Goal: Information Seeking & Learning: Find specific fact

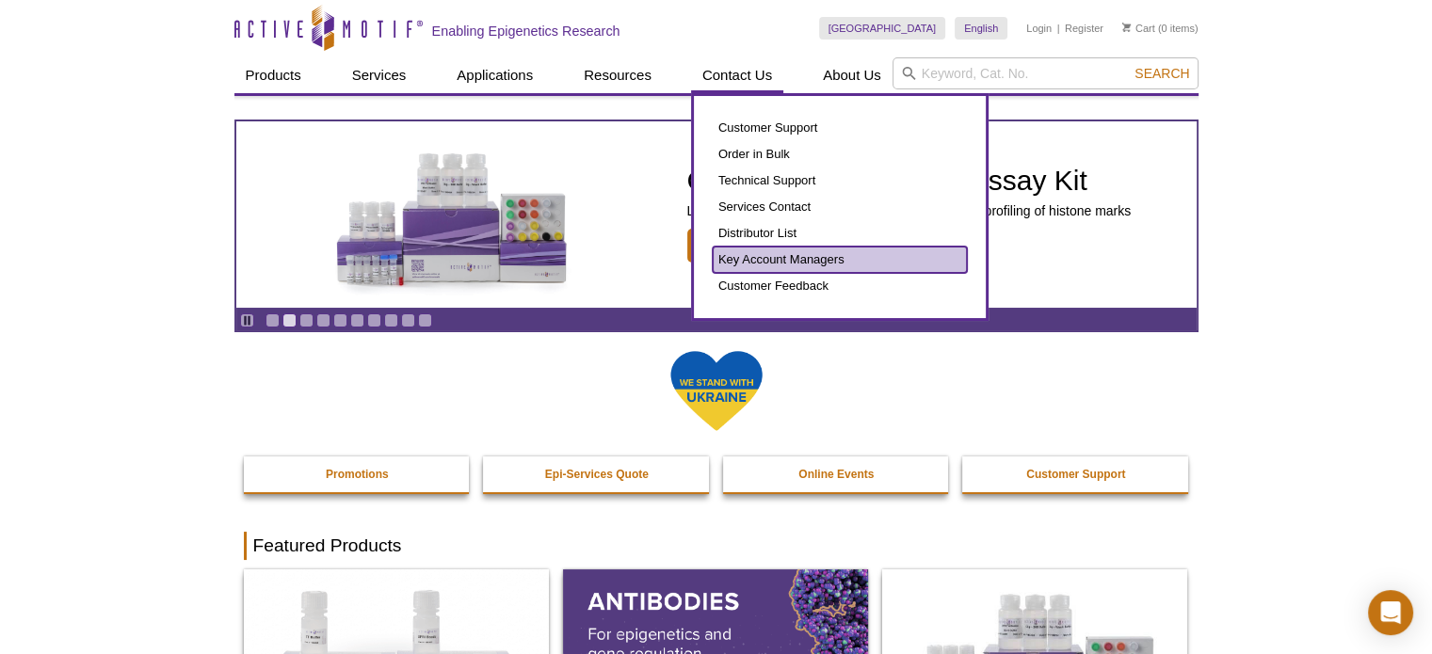
click at [791, 250] on link "Key Account Managers" at bounding box center [840, 260] width 254 height 26
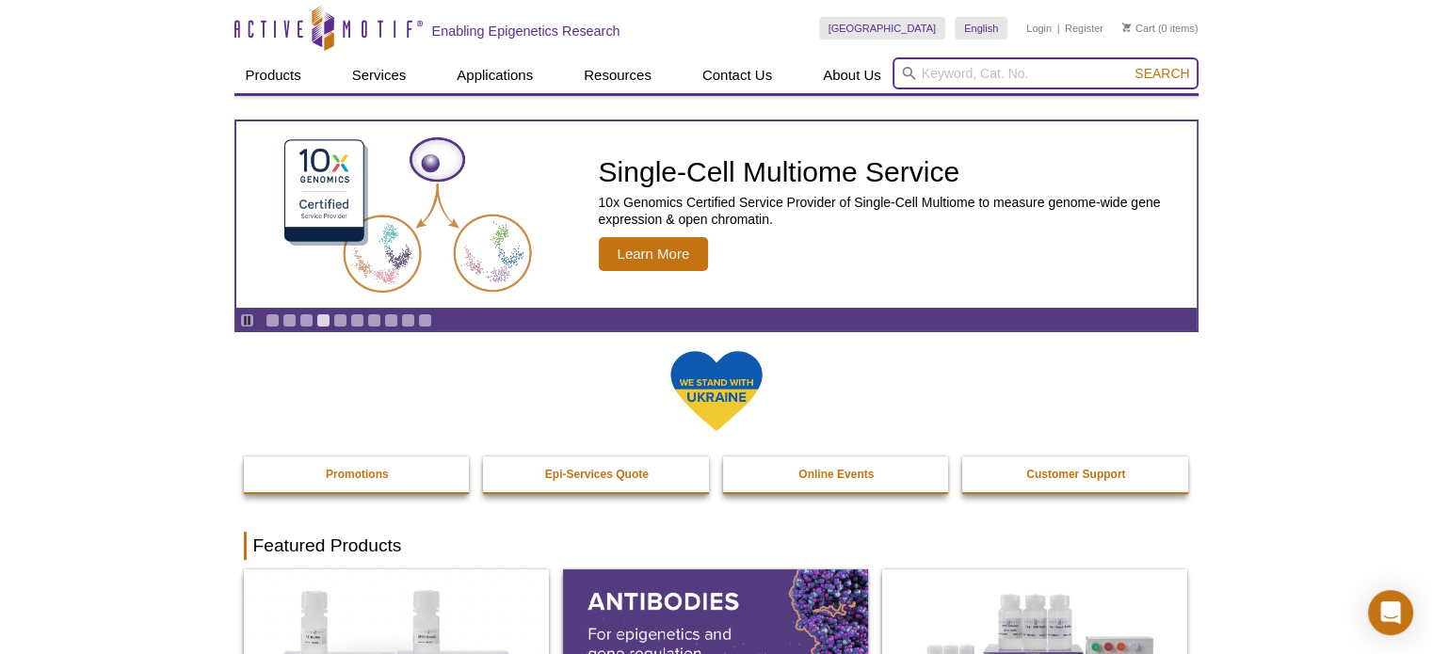
click at [949, 71] on input "search" at bounding box center [1045, 73] width 306 height 32
paste input "39282"
type input "39282"
click at [1129, 65] on button "Search" at bounding box center [1162, 73] width 66 height 17
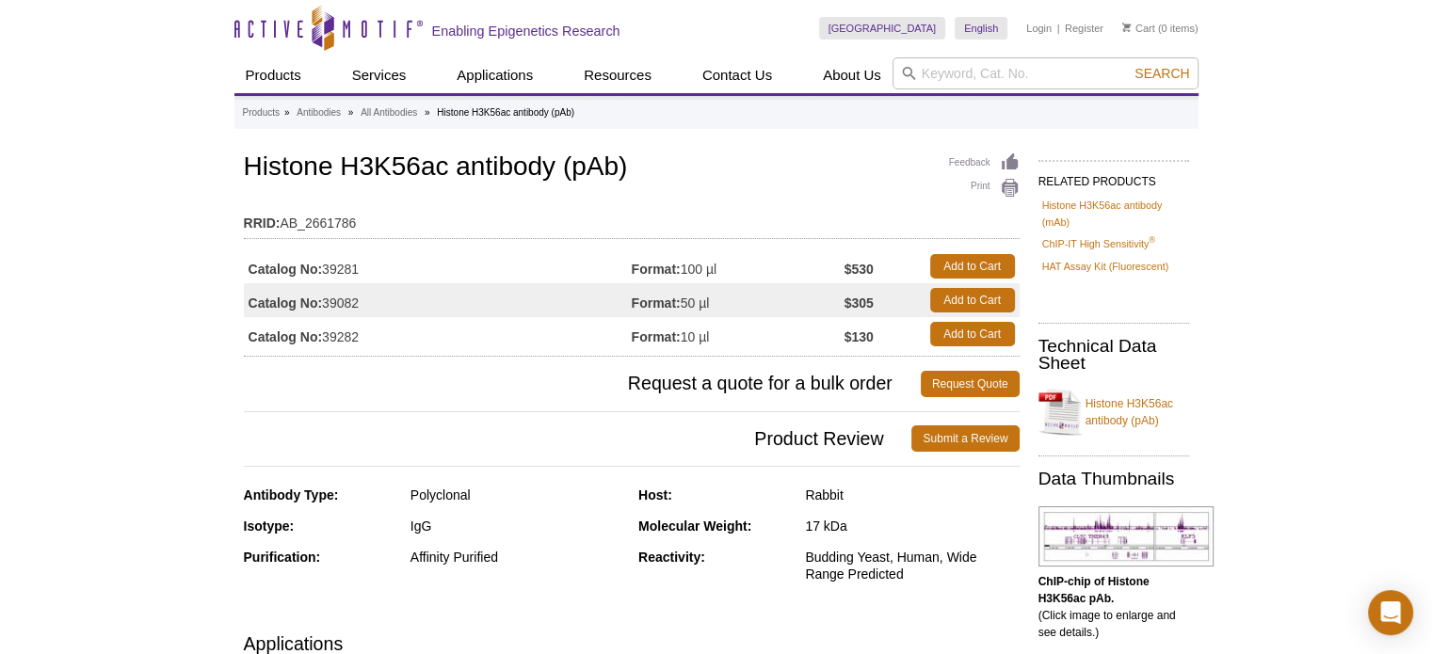
copy td "Catalog No: 39282"
drag, startPoint x: 246, startPoint y: 336, endPoint x: 399, endPoint y: 334, distance: 153.5
click at [377, 334] on td "Catalog No: 39282" at bounding box center [438, 334] width 388 height 34
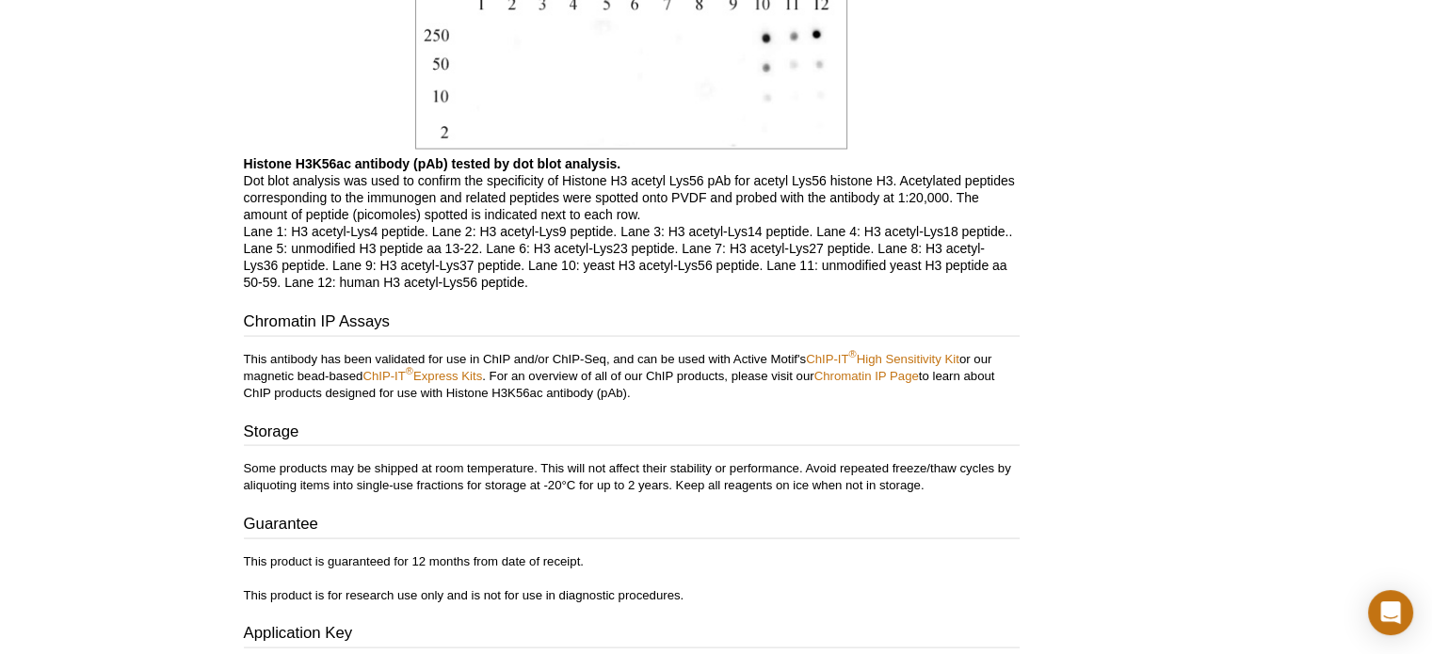
scroll to position [3732, 0]
drag, startPoint x: 381, startPoint y: 282, endPoint x: 525, endPoint y: 277, distance: 144.1
click at [525, 277] on p "Histone H3K56ac antibody (pAb) tested by dot blot analysis. Dot blot analysis w…" at bounding box center [632, 223] width 776 height 136
copy p "H3 acetyl-Lys56 peptide"
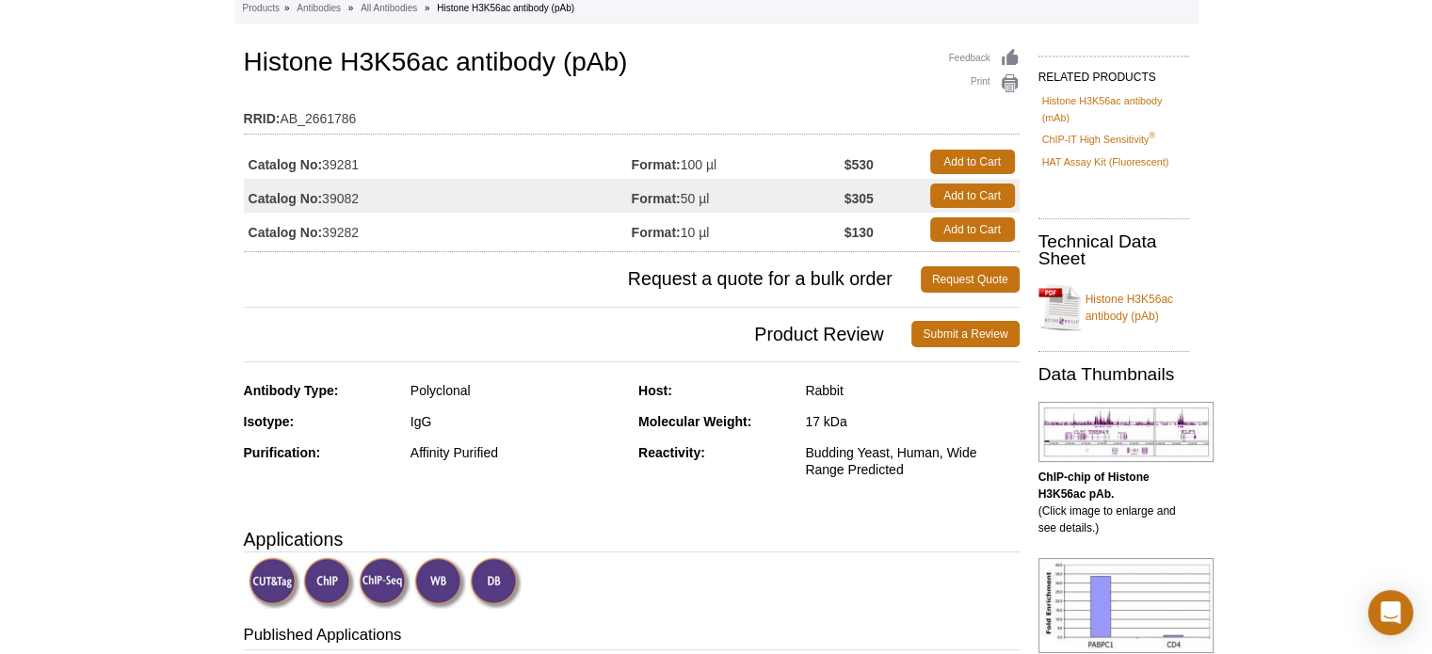
scroll to position [0, 0]
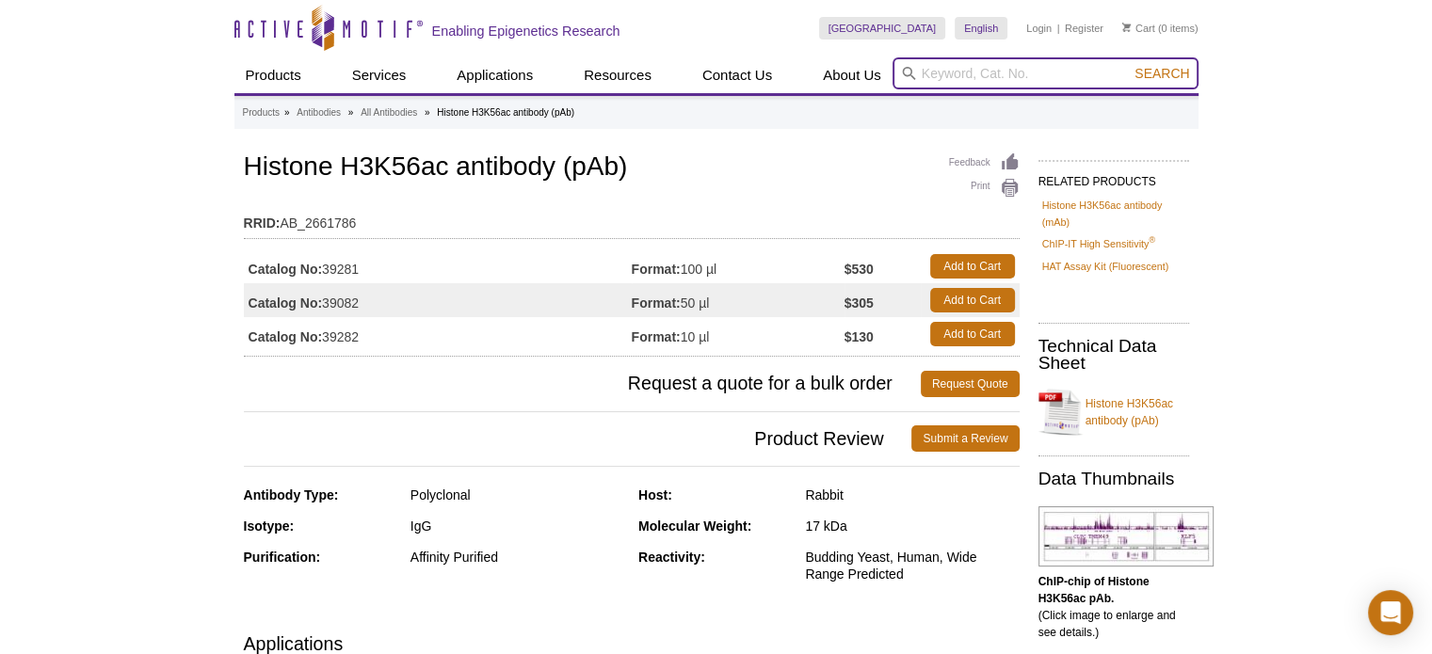
click at [963, 73] on input "search" at bounding box center [1045, 73] width 306 height 32
paste input "H3 acetyl-Lys56 peptide"
type input "H3 acetyl-Lys56 peptide"
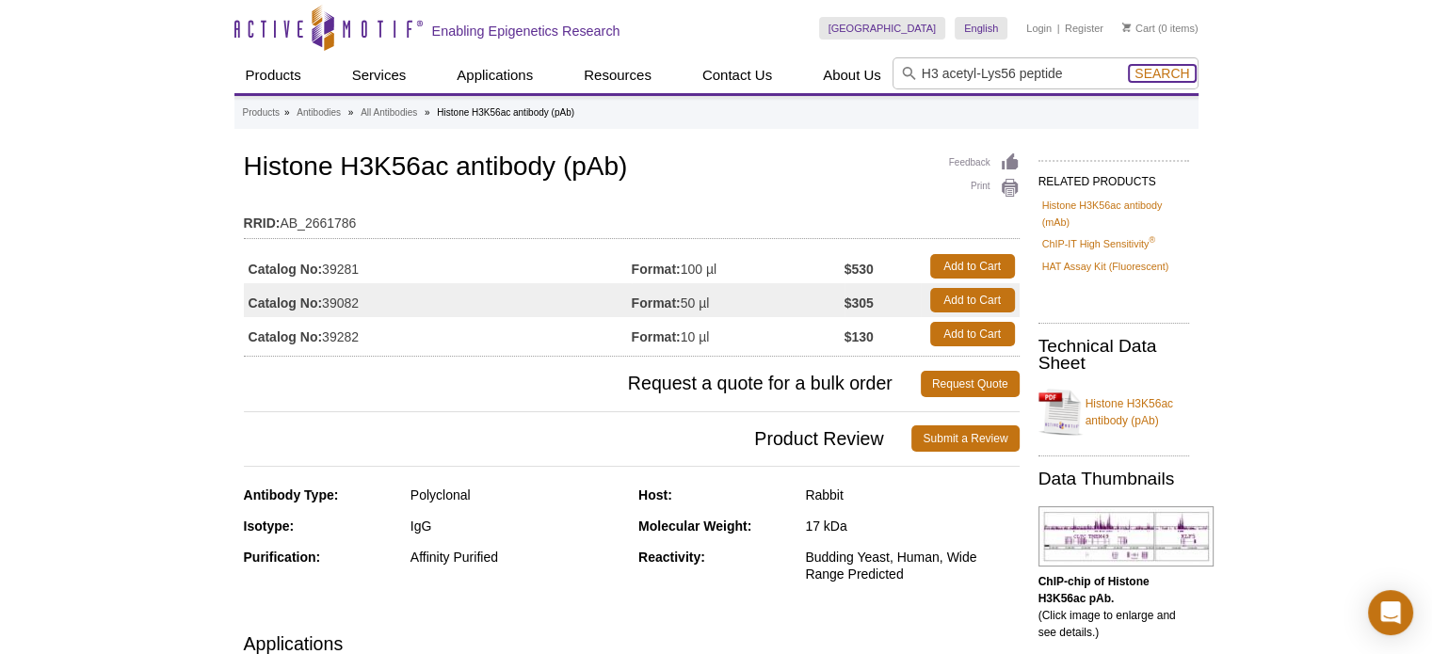
click at [1179, 73] on span "Search" at bounding box center [1161, 73] width 55 height 15
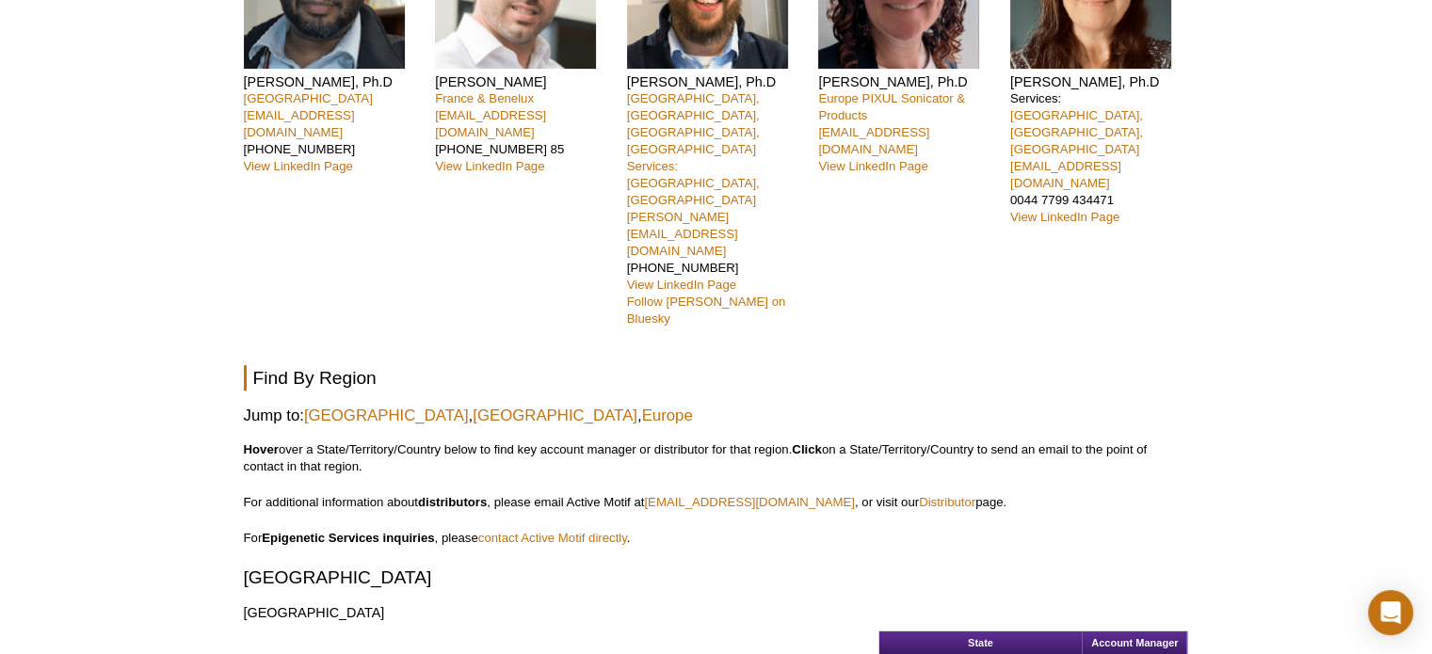
scroll to position [471, 0]
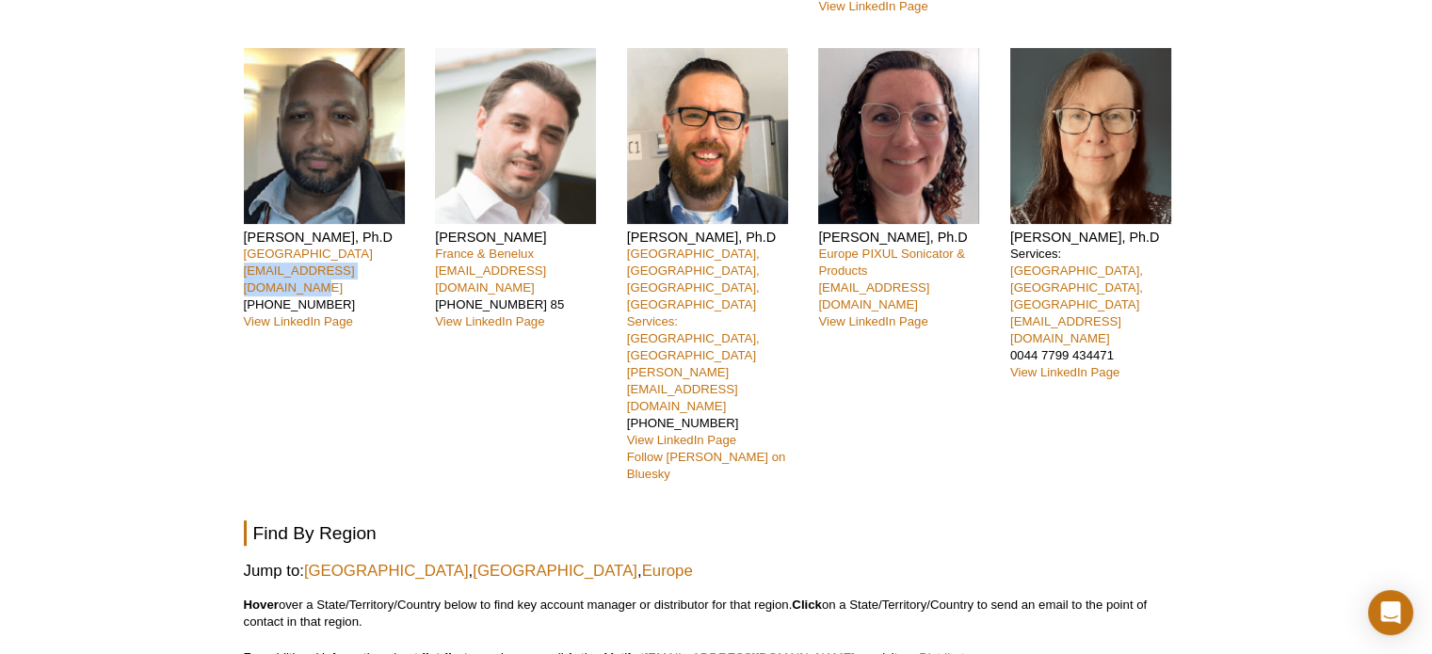
copy link "kcelestrin@activemotif.com"
drag, startPoint x: 417, startPoint y: 221, endPoint x: 200, endPoint y: 218, distance: 217.5
drag, startPoint x: 332, startPoint y: 180, endPoint x: 218, endPoint y: 184, distance: 114.0
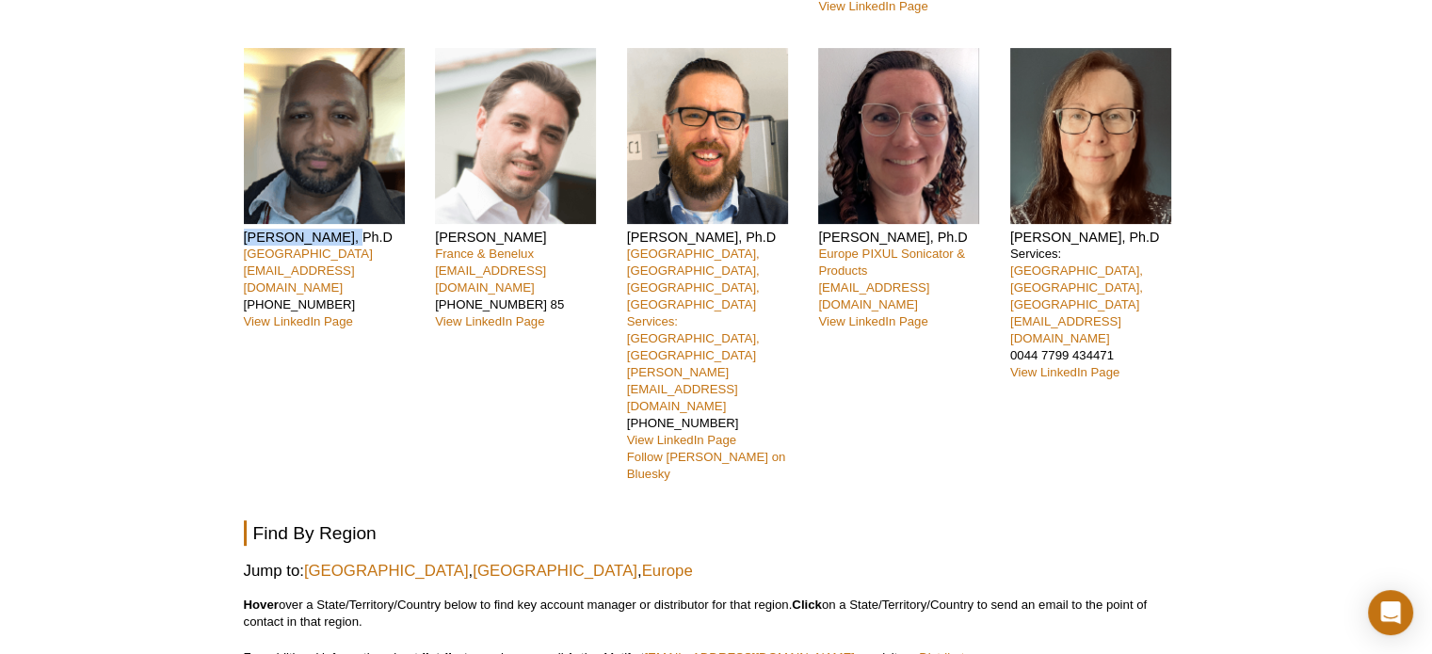
copy h4 "Kevin Celestrin"
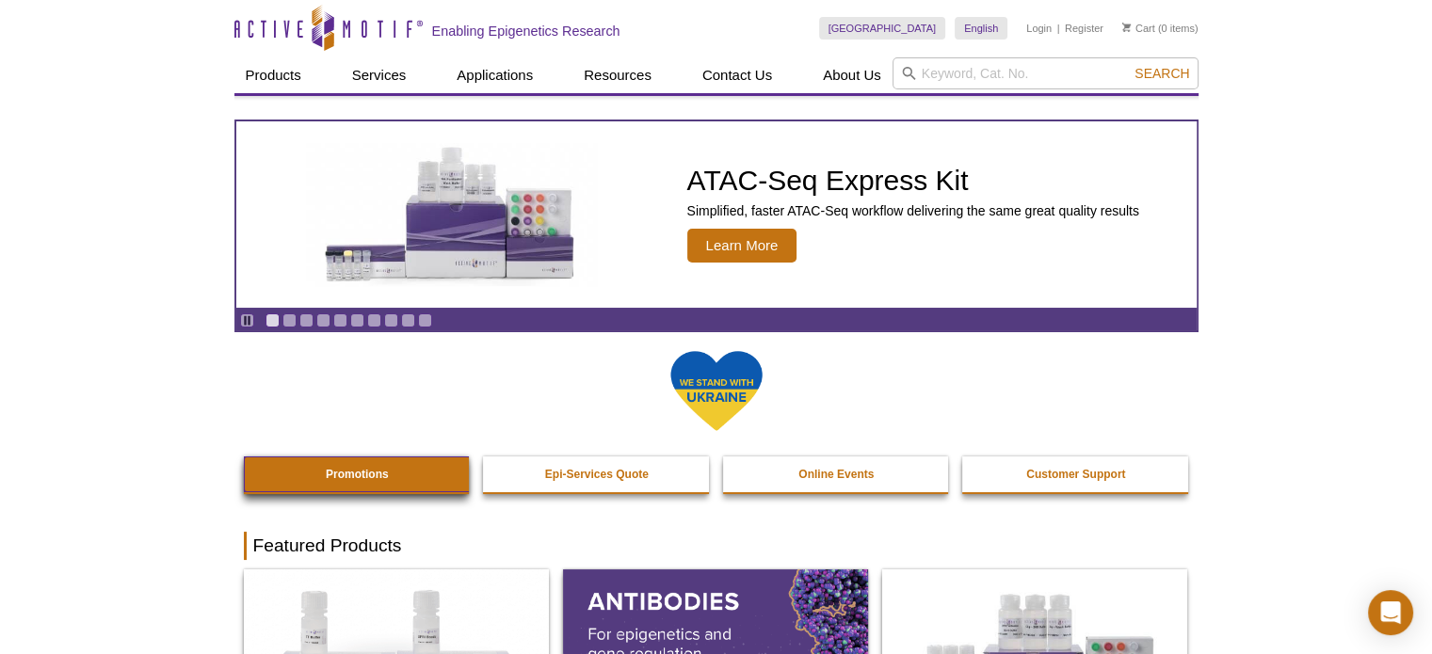
click at [381, 462] on link "Promotions" at bounding box center [358, 475] width 228 height 36
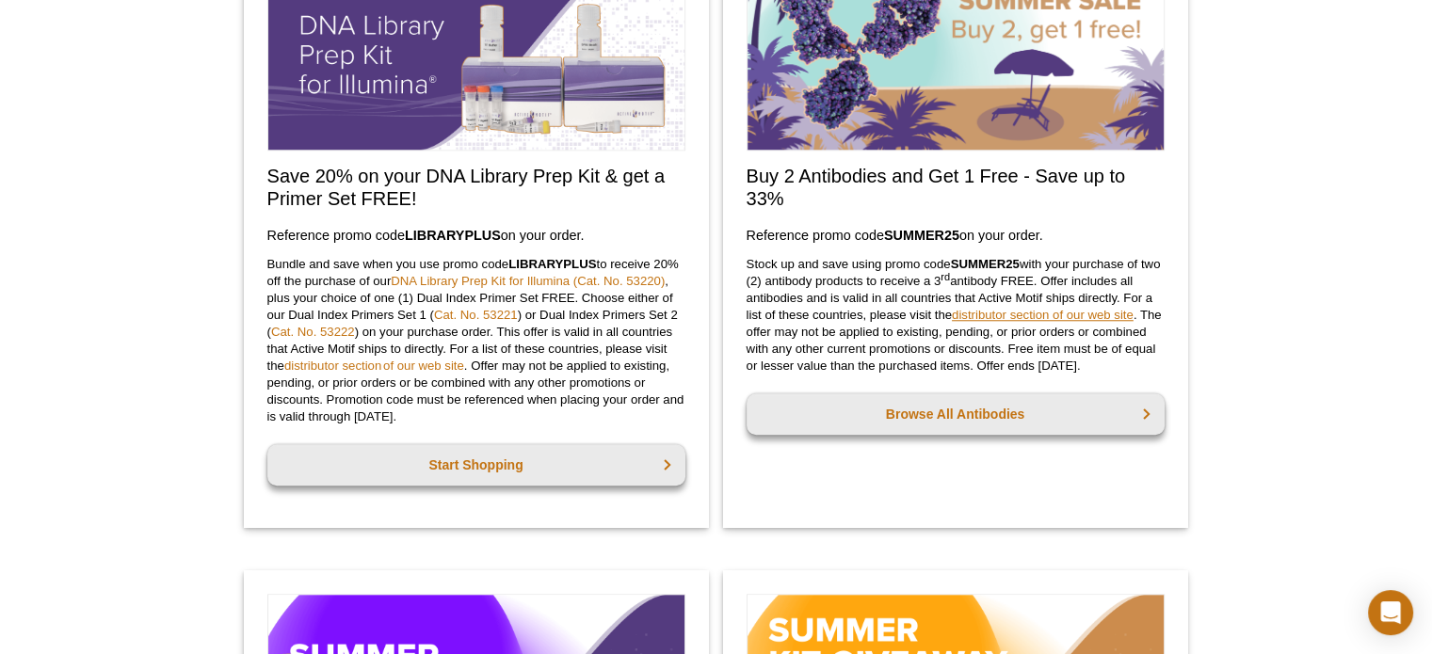
scroll to position [1506, 0]
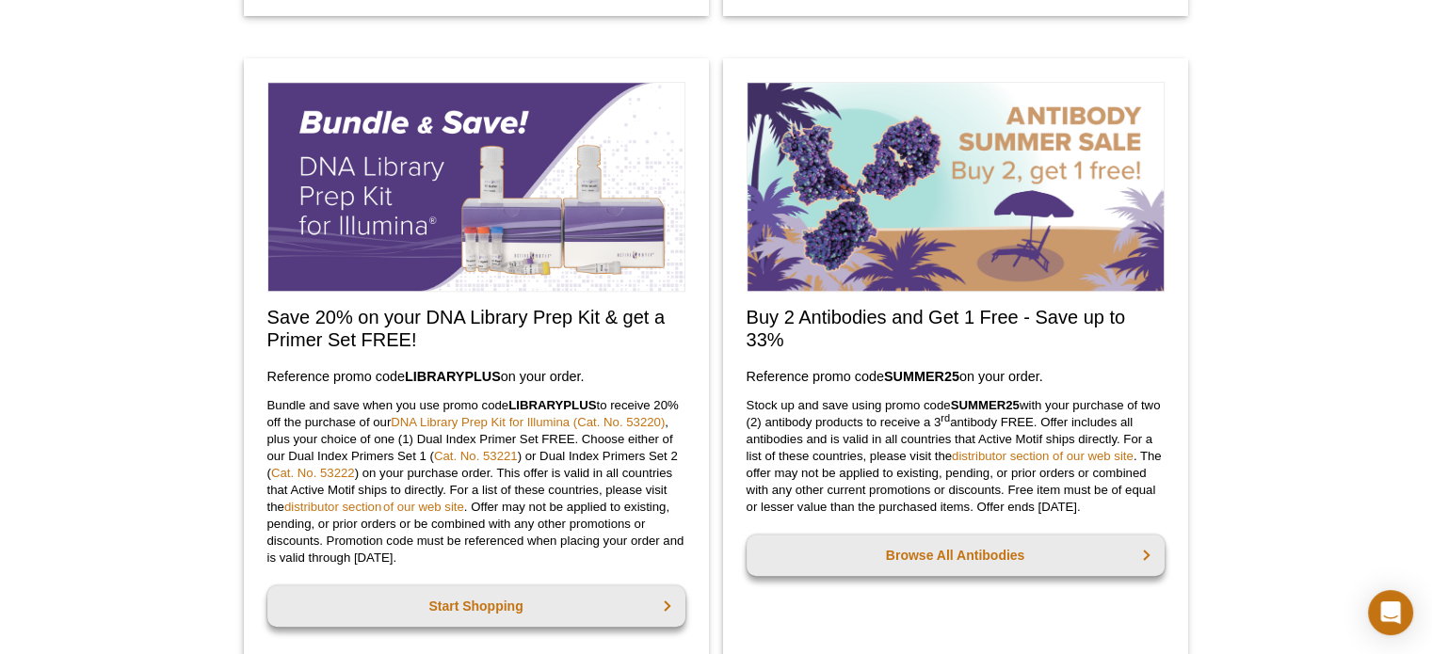
copy h3 "promo code  SUMMER25  on your order."
drag, startPoint x: 811, startPoint y: 377, endPoint x: 1051, endPoint y: 372, distance: 239.2
click at [1051, 372] on h3 "Reference promo code  SUMMER25  on your order." at bounding box center [956, 376] width 418 height 23
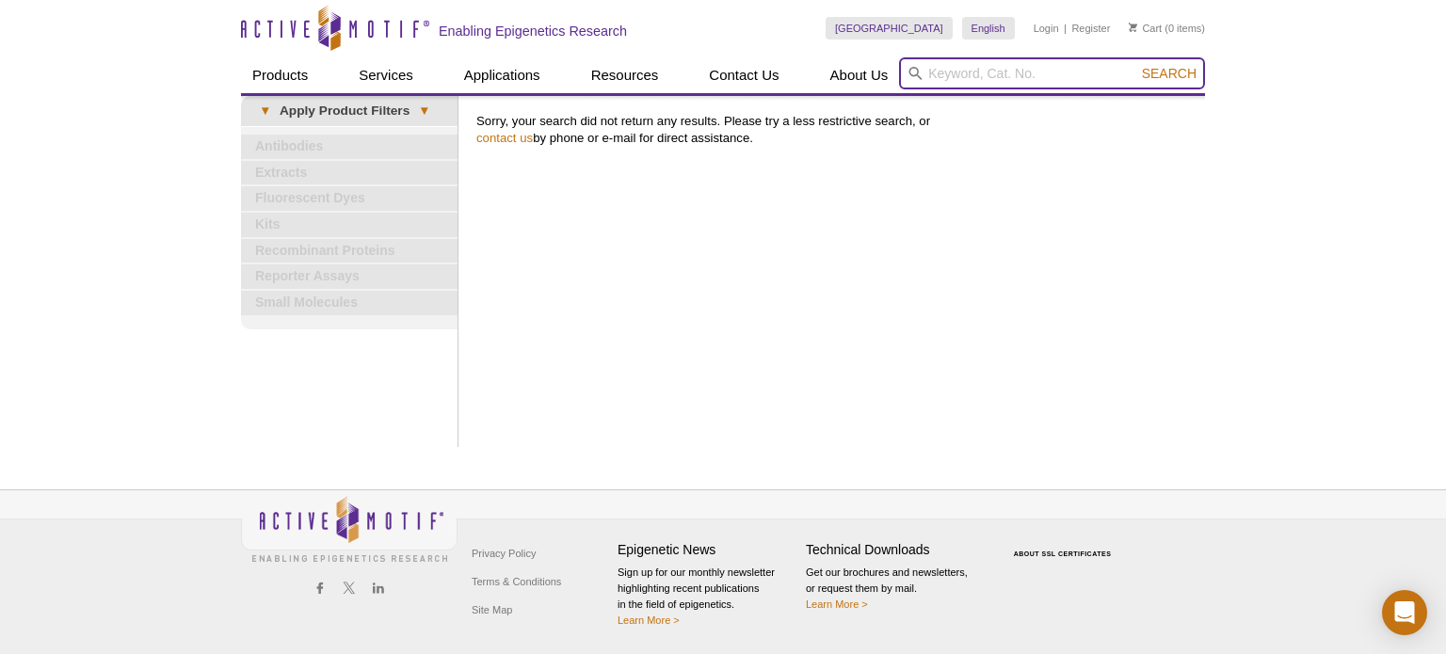
click at [1007, 58] on input "search" at bounding box center [1052, 73] width 306 height 32
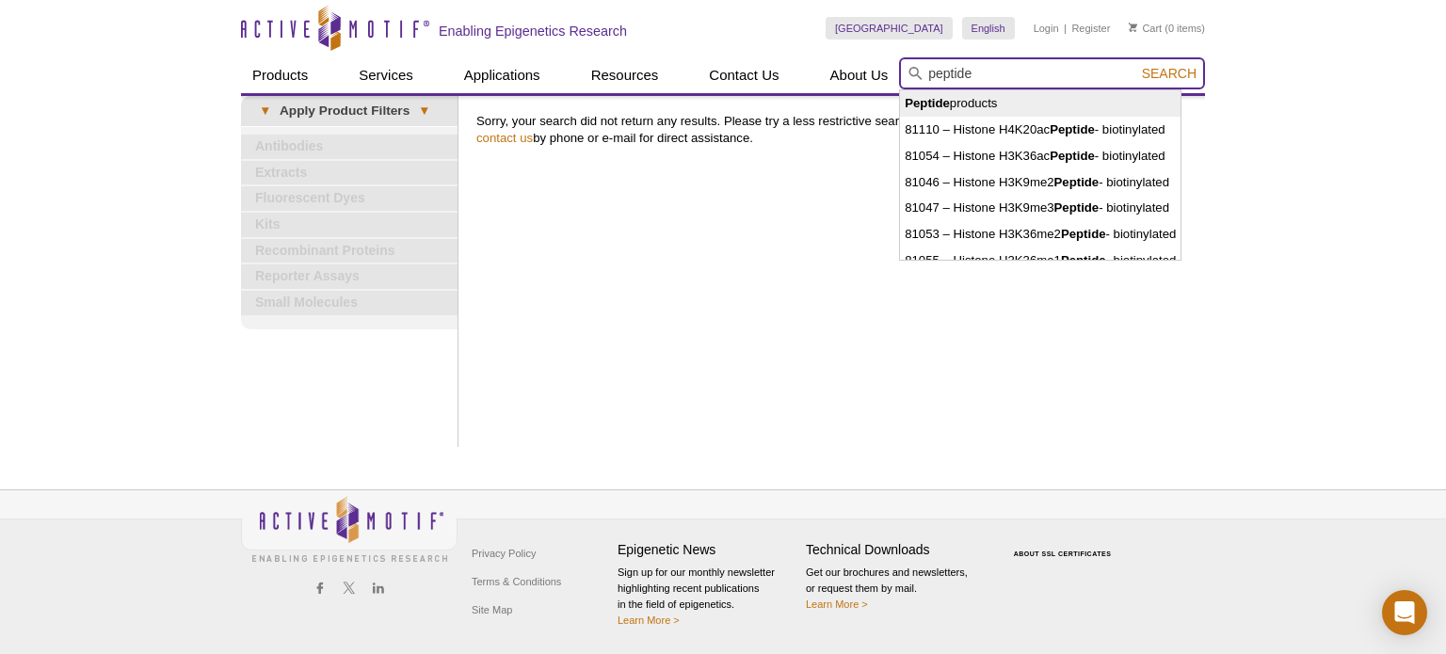
click at [927, 73] on input "peptide" at bounding box center [1052, 73] width 306 height 32
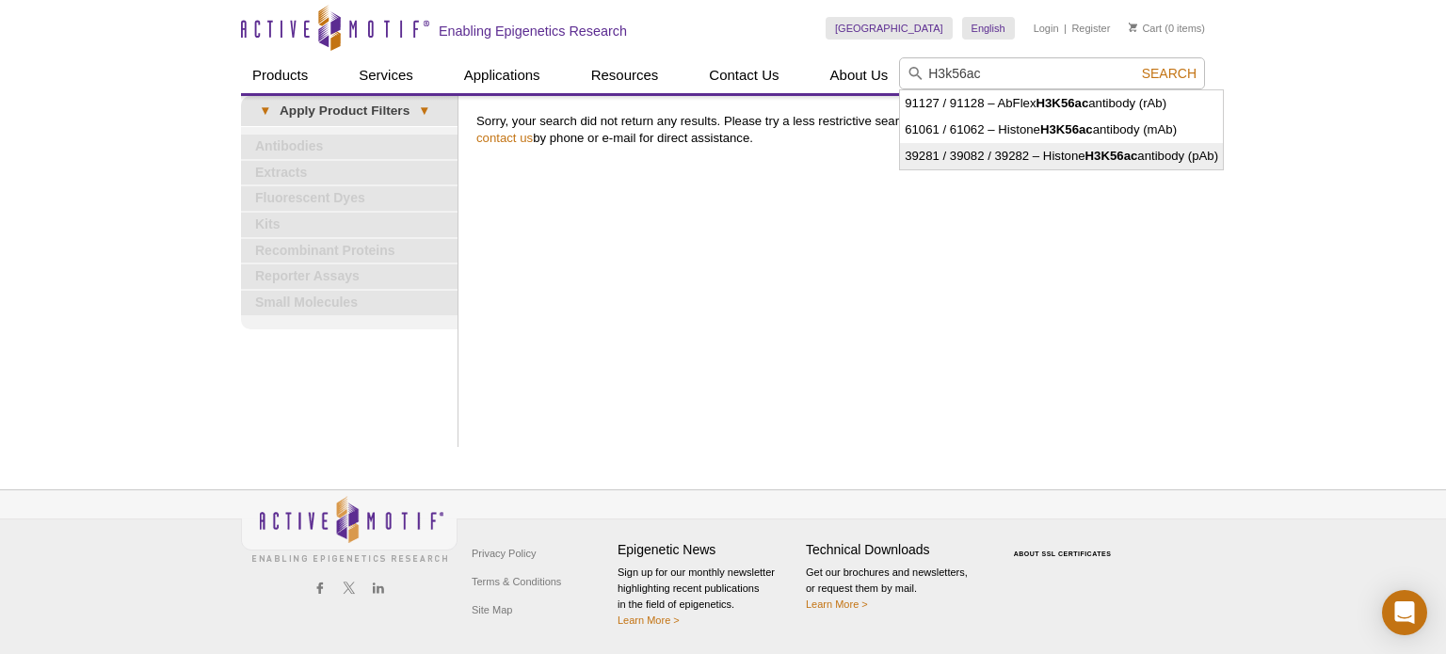
click at [865, 286] on div "Print Results Sorry, your search did not return any results. Please try a less …" at bounding box center [836, 271] width 738 height 351
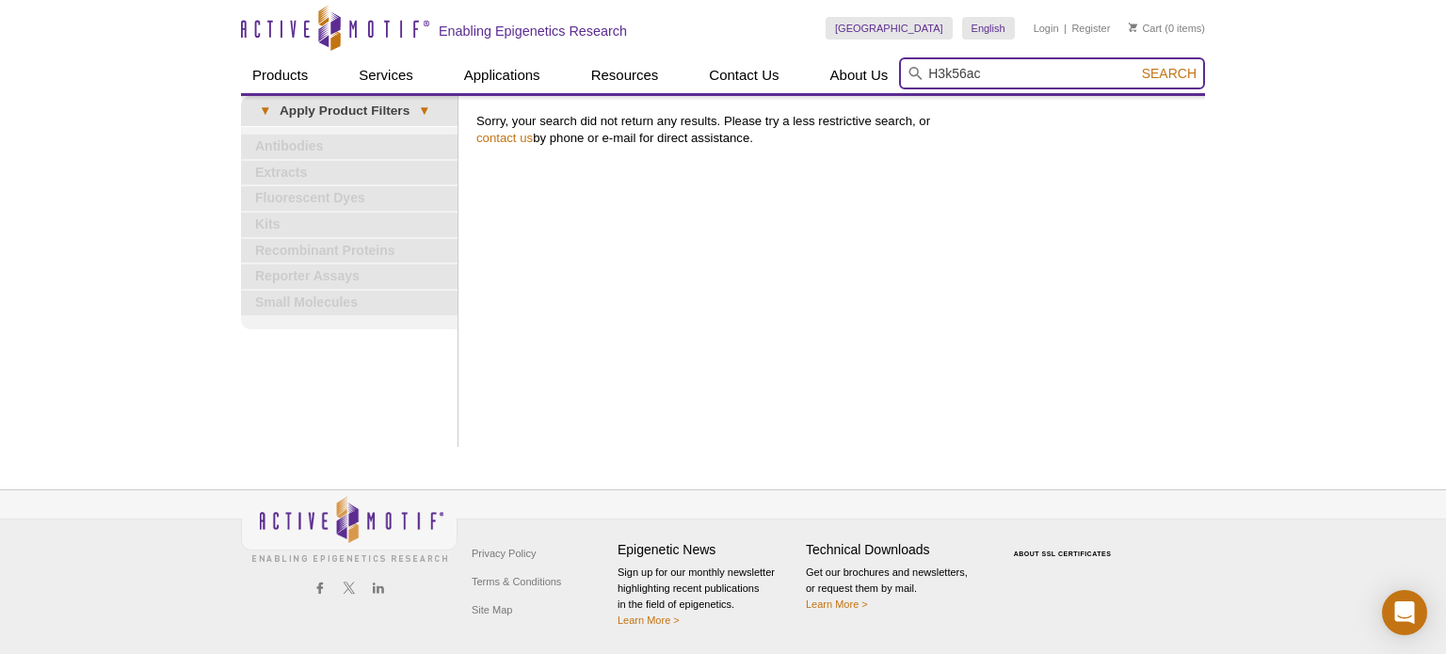
drag, startPoint x: 953, startPoint y: 77, endPoint x: 904, endPoint y: 78, distance: 49.0
click at [904, 78] on input "H3k56ac" at bounding box center [1052, 73] width 306 height 32
paste input "13100"
click at [1136, 65] on button "Search" at bounding box center [1169, 73] width 66 height 17
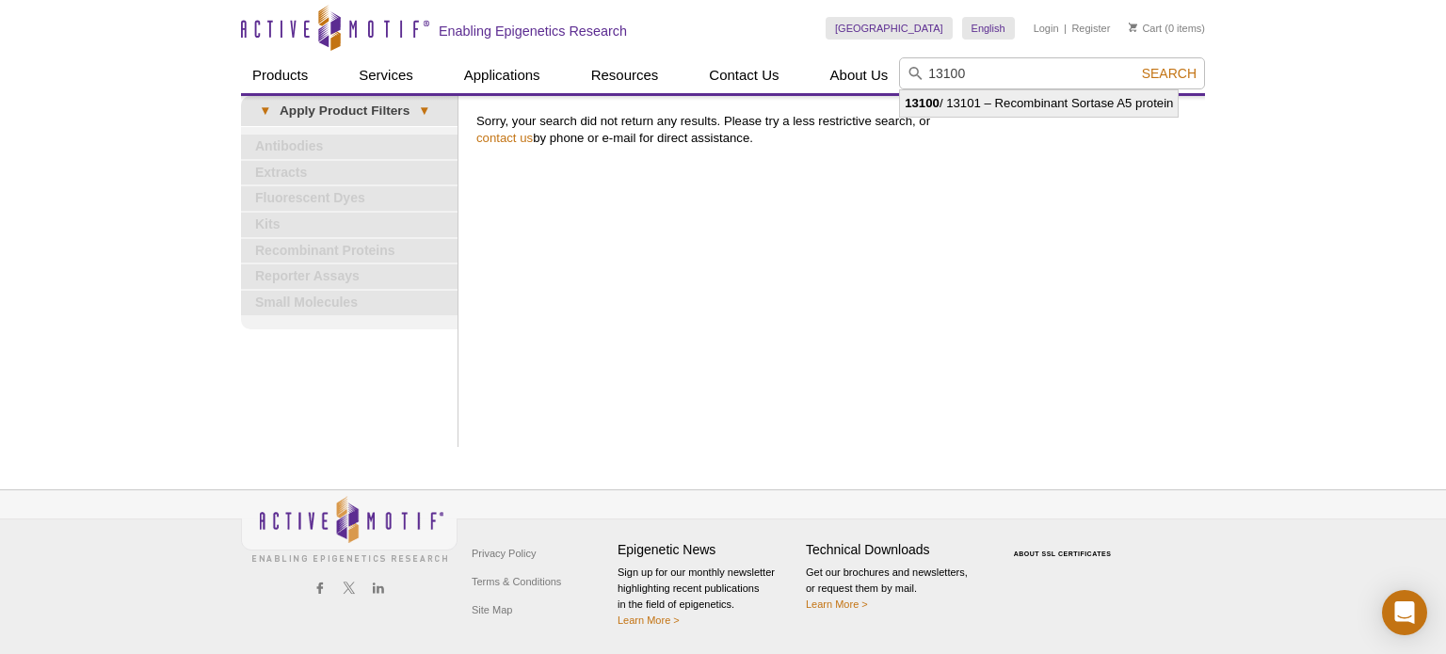
click at [1048, 102] on li "13100 / 13101 – Recombinant Sortase A5 protein" at bounding box center [1039, 103] width 278 height 26
type input "13100 / 13101 – Recombinant Sortase A5 protein"
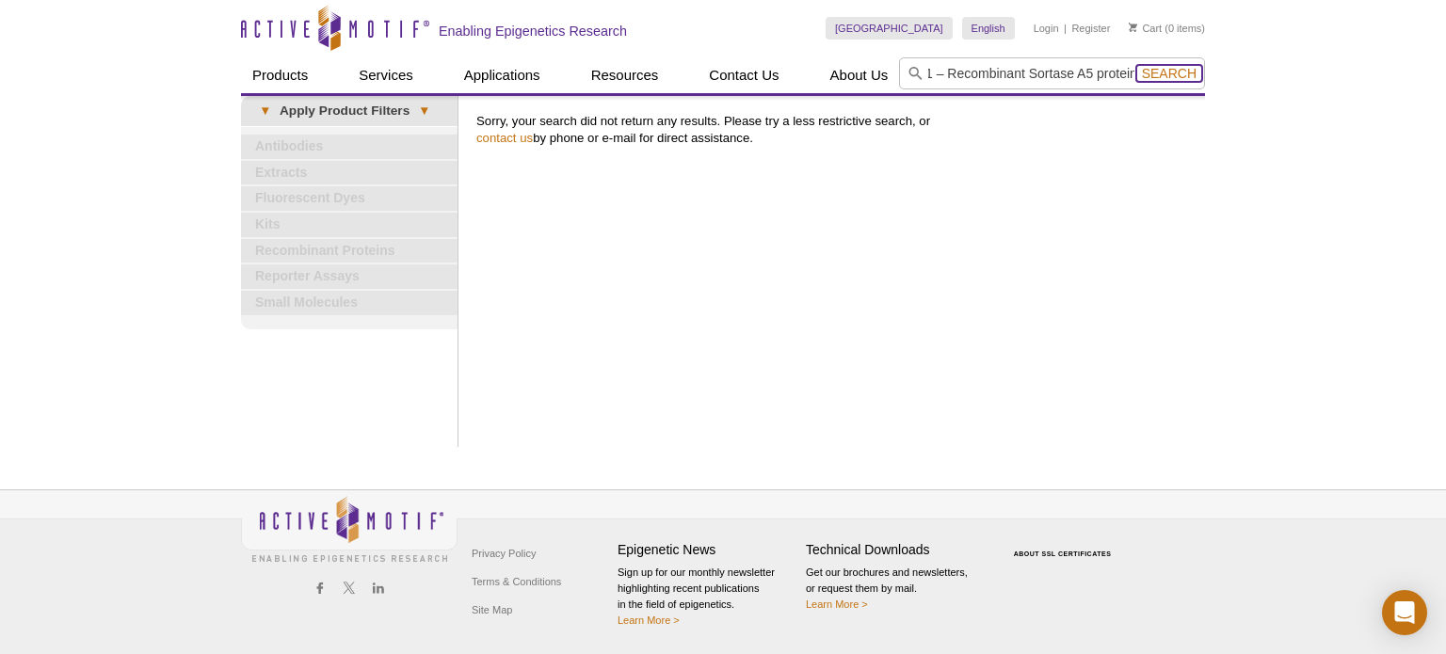
click at [1161, 66] on span "Search" at bounding box center [1169, 73] width 55 height 15
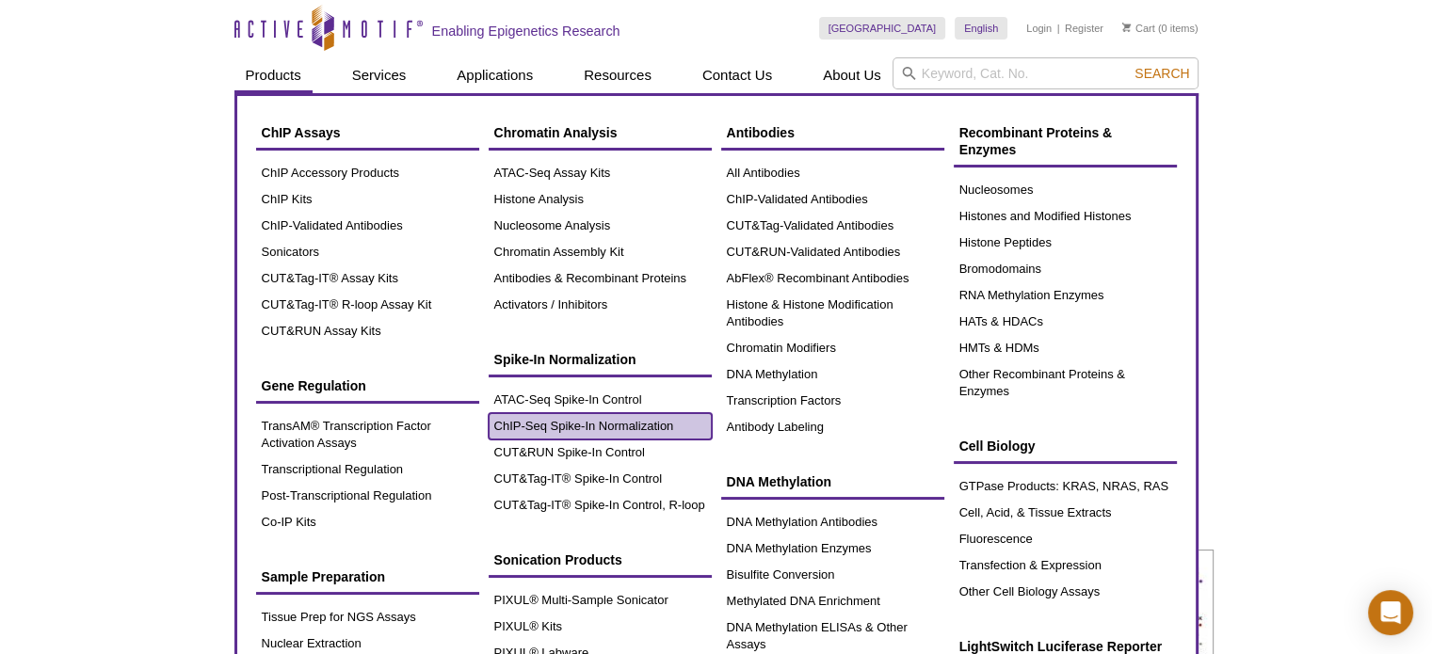
click at [527, 420] on link "ChIP-Seq Spike-In Normalization" at bounding box center [600, 426] width 223 height 26
click at [600, 421] on link "ChIP-Seq Spike-In Normalization" at bounding box center [600, 426] width 223 height 26
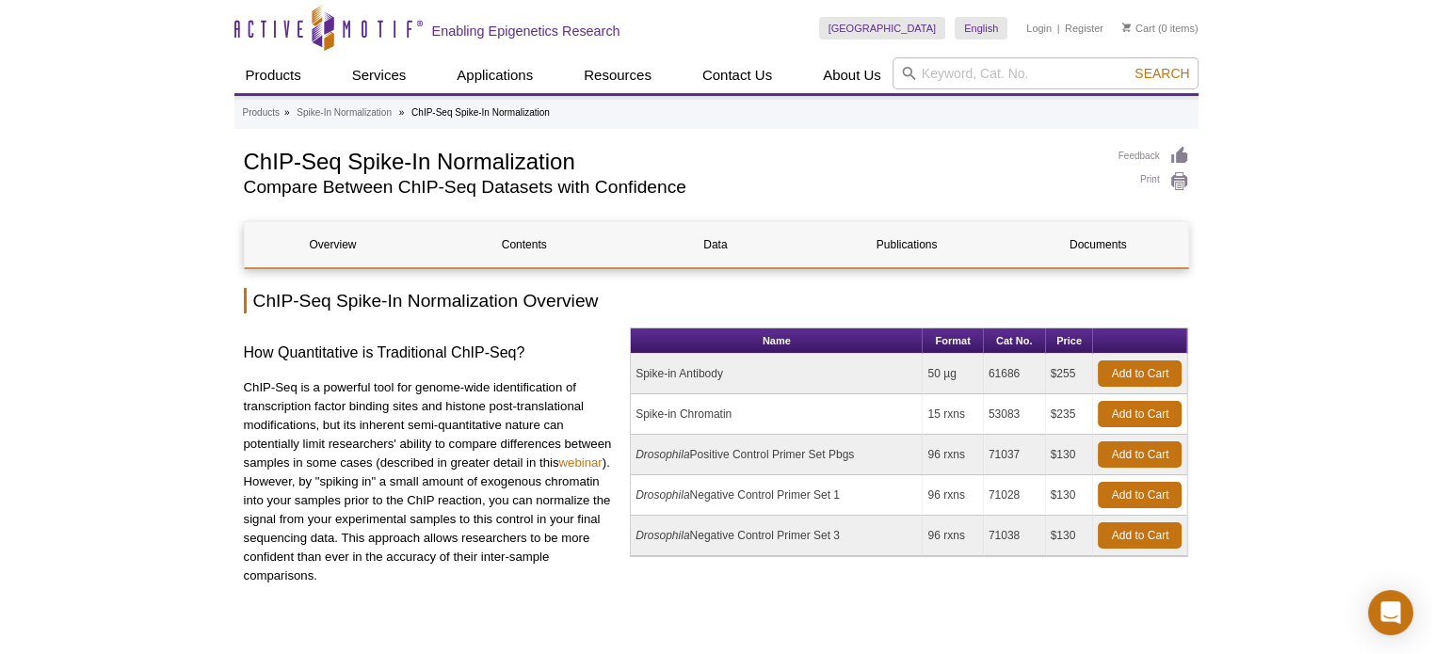
drag, startPoint x: 1024, startPoint y: 414, endPoint x: 988, endPoint y: 418, distance: 36.0
click at [988, 418] on td "53083" at bounding box center [1015, 414] width 62 height 40
copy td "53083"
